Goal: Task Accomplishment & Management: Use online tool/utility

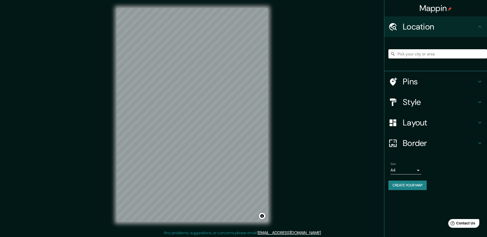
click at [325, 237] on html "Mappin Location Pins Style Layout Border Choose a border. Hint : you can make l…" at bounding box center [243, 118] width 487 height 237
click at [414, 82] on h4 "Pins" at bounding box center [439, 81] width 74 height 10
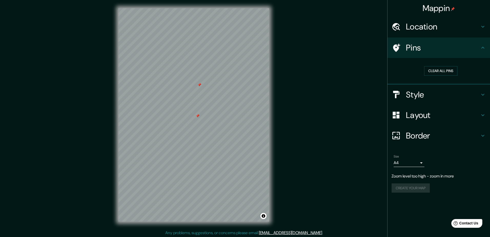
click at [417, 162] on body "Mappin Location Pins Clear all pins Style Layout Border Choose a border. Hint :…" at bounding box center [245, 118] width 490 height 237
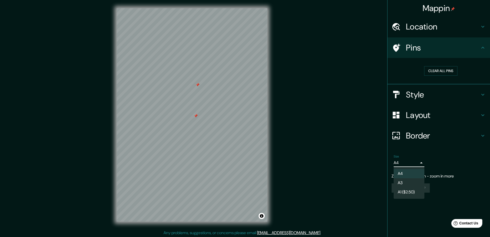
click at [417, 162] on div at bounding box center [245, 118] width 490 height 237
click at [416, 162] on body "Mappin Location Pins Clear all pins Style Layout Border Choose a border. Hint :…" at bounding box center [245, 118] width 490 height 237
click at [399, 181] on li "A3" at bounding box center [409, 182] width 31 height 9
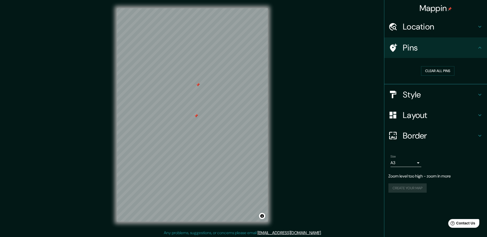
click at [344, 146] on div "Mappin Location Pins Clear all pins Style Layout Border Choose a border. Hint :…" at bounding box center [243, 119] width 487 height 238
click at [424, 26] on h4 "Location" at bounding box center [439, 27] width 74 height 10
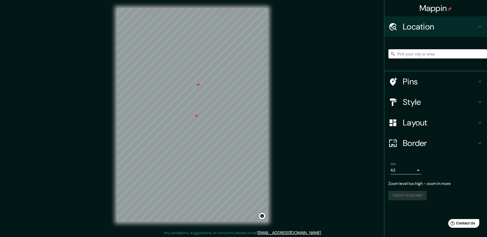
click at [408, 55] on input "Pick your city or area" at bounding box center [437, 53] width 99 height 9
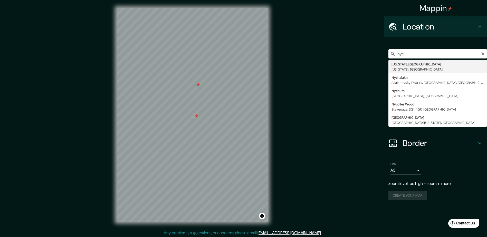
type input "[US_STATE][GEOGRAPHIC_DATA], [US_STATE], [GEOGRAPHIC_DATA]"
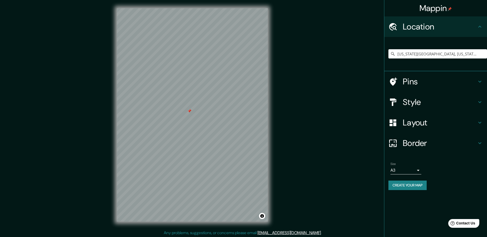
click at [396, 184] on button "Create your map" at bounding box center [407, 185] width 38 height 9
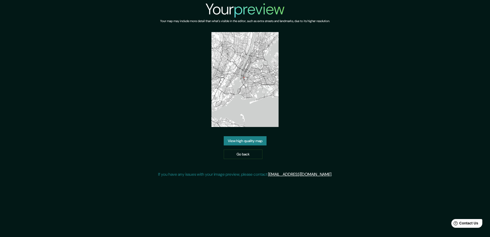
click at [252, 142] on link "View high quality map" at bounding box center [245, 140] width 43 height 9
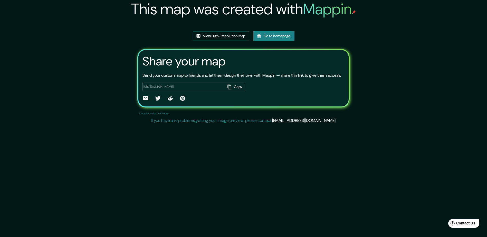
scroll to position [33, 0]
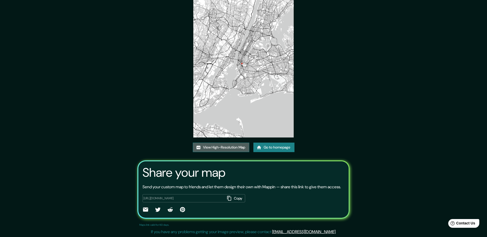
click at [233, 143] on link "View High-Resolution Map" at bounding box center [221, 147] width 56 height 9
